Goal: Task Accomplishment & Management: Use online tool/utility

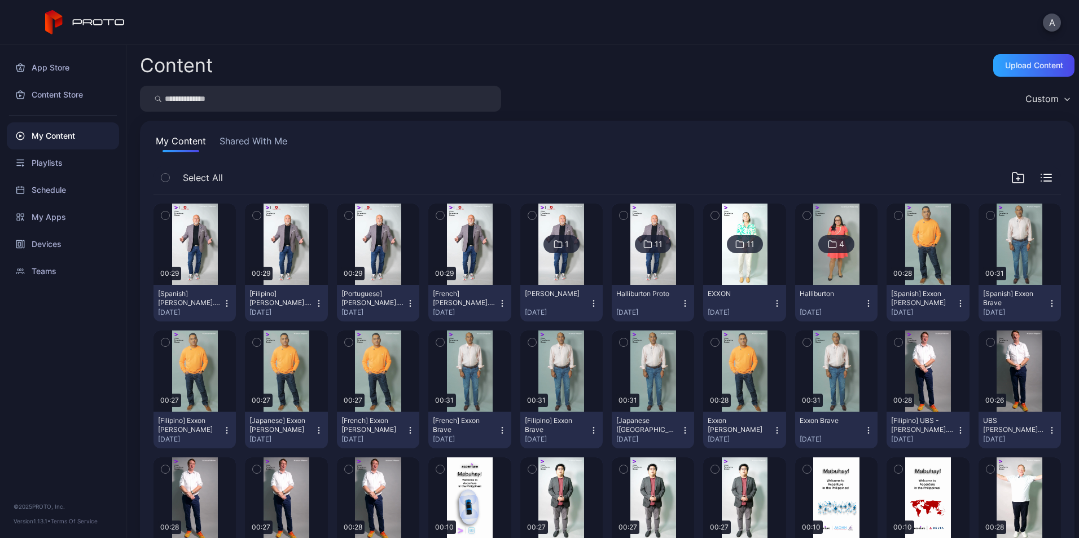
click at [165, 217] on icon "button" at bounding box center [165, 216] width 3 height 2
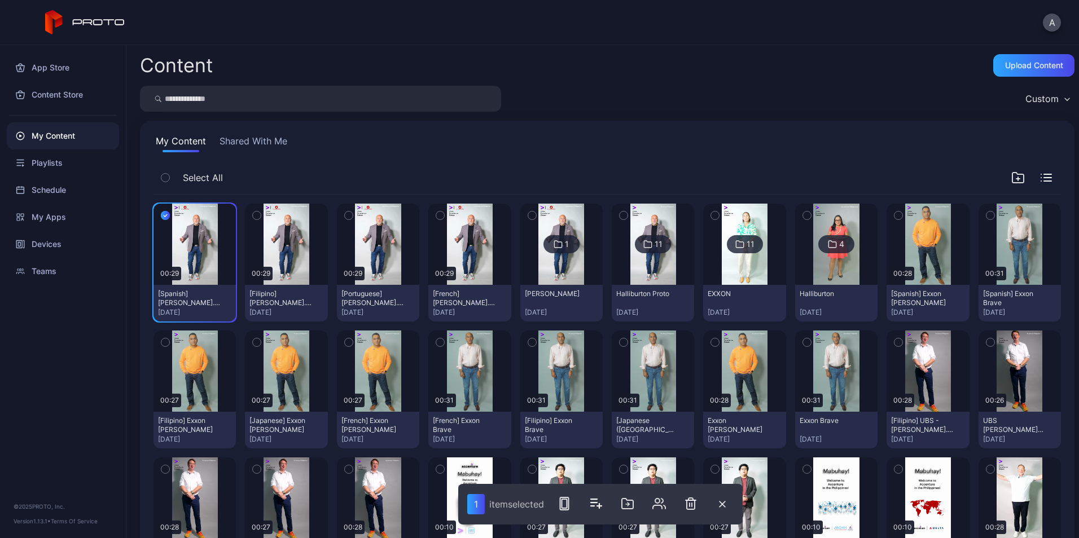
click at [250, 212] on button "button" at bounding box center [257, 216] width 24 height 24
click at [352, 217] on button "button" at bounding box center [349, 216] width 24 height 24
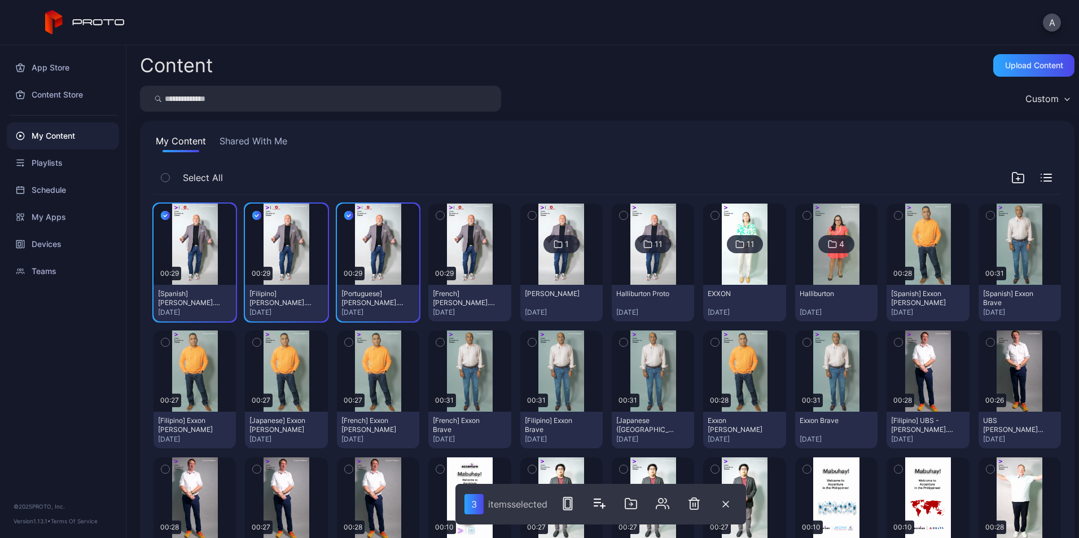
click at [437, 214] on icon "button" at bounding box center [440, 215] width 8 height 12
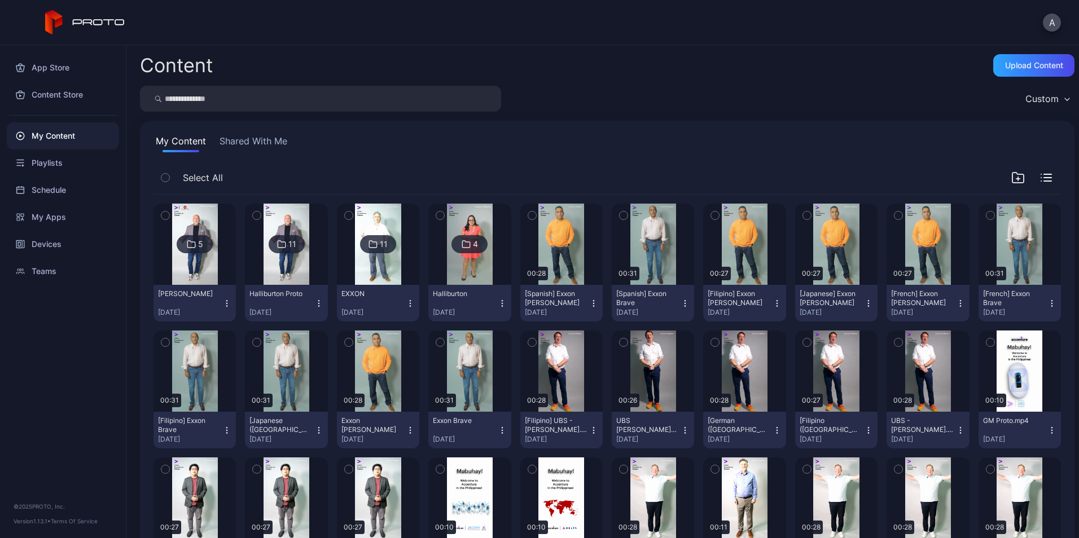
click at [163, 214] on icon "button" at bounding box center [165, 215] width 8 height 12
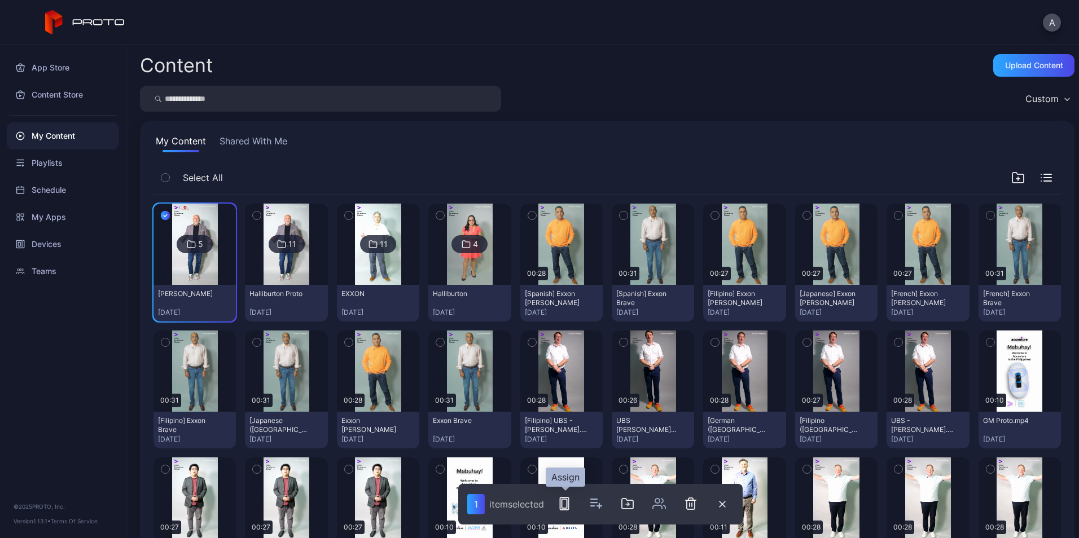
click at [569, 510] on rect "button" at bounding box center [564, 504] width 8 height 12
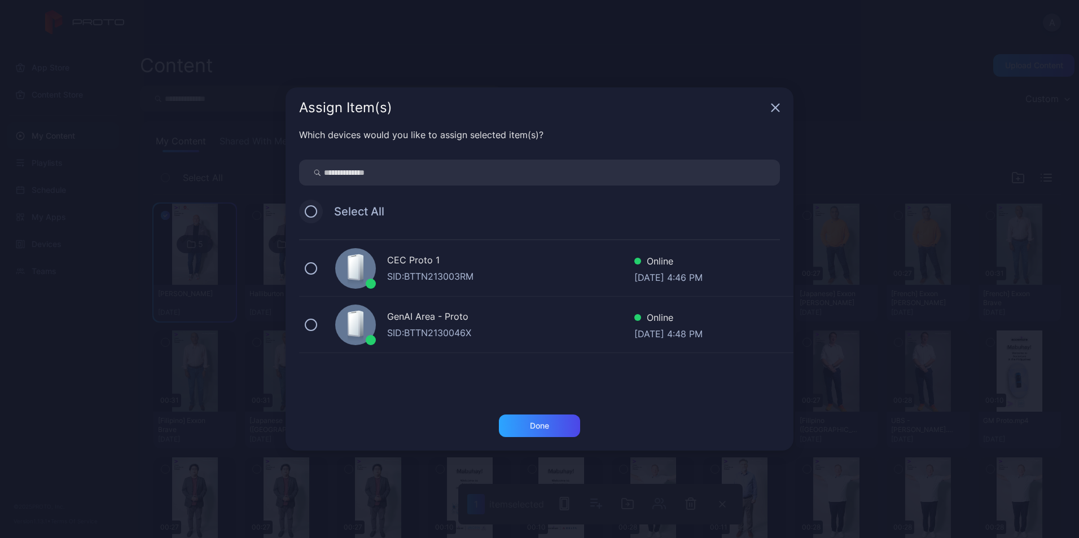
click at [312, 213] on button at bounding box center [311, 211] width 12 height 12
click at [536, 423] on div "Done" at bounding box center [539, 426] width 19 height 9
